Goal: Information Seeking & Learning: Learn about a topic

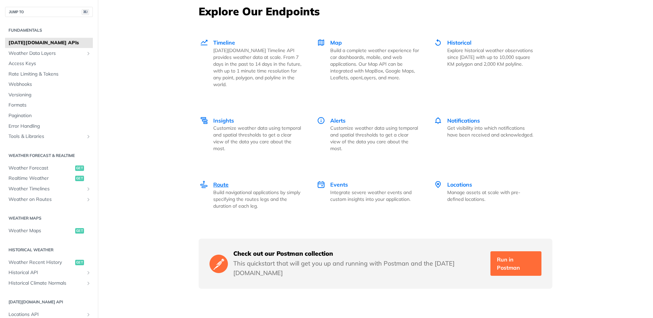
scroll to position [944, 0]
click at [326, 40] on div "Map Build a complete weather experience for car dashboards, mobile, and web app…" at bounding box center [368, 59] width 102 height 43
click at [464, 39] on div "Historical Explore historical weather observations since 2000 with up to 10,000…" at bounding box center [491, 52] width 89 height 29
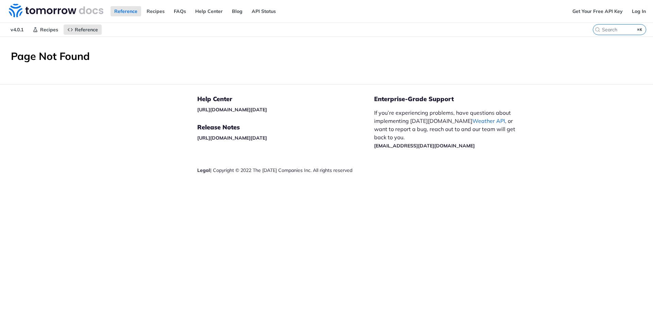
click at [473, 121] on link "Weather API" at bounding box center [489, 120] width 33 height 7
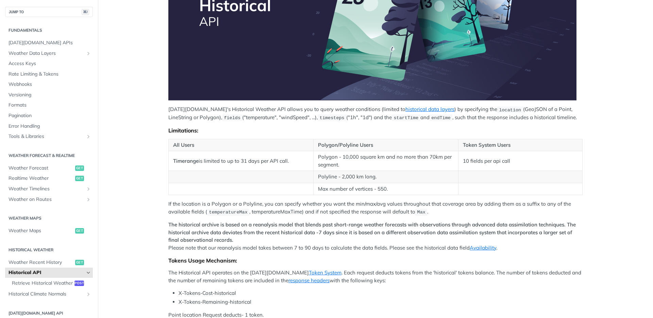
scroll to position [162, 0]
